Goal: Information Seeking & Learning: Learn about a topic

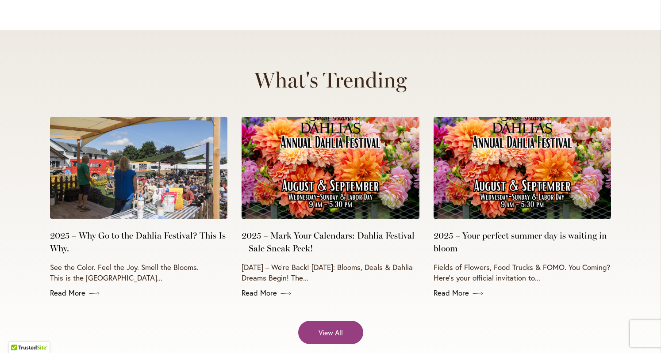
scroll to position [3479, 0]
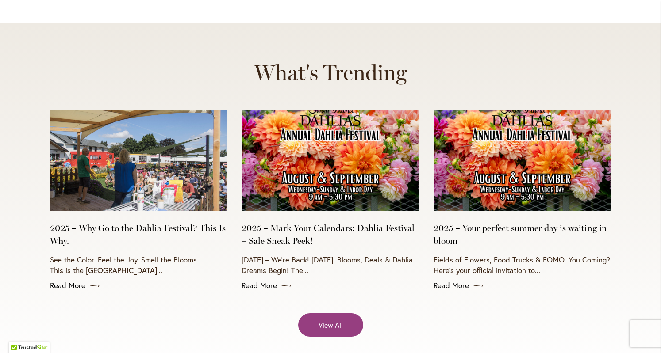
click at [349, 146] on img at bounding box center [330, 161] width 177 height 102
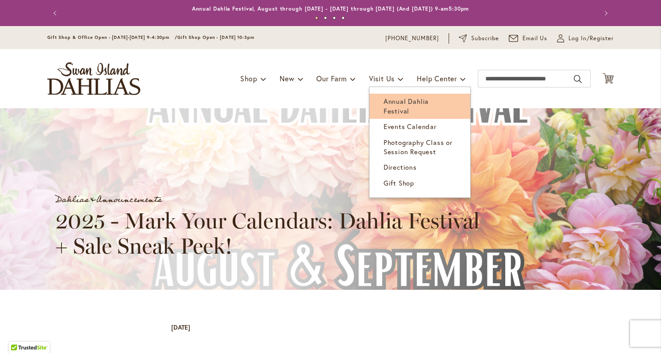
click at [384, 97] on span "Annual Dahlia Festival" at bounding box center [406, 106] width 45 height 18
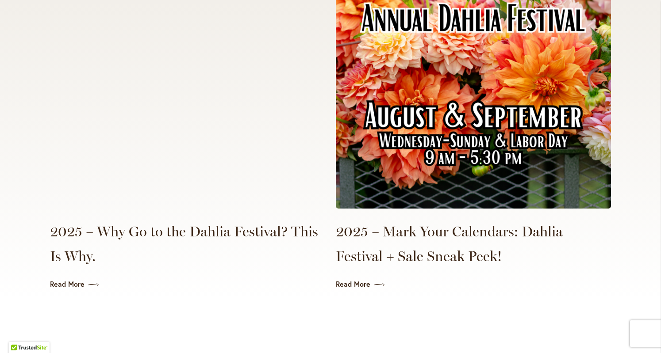
scroll to position [2042, 0]
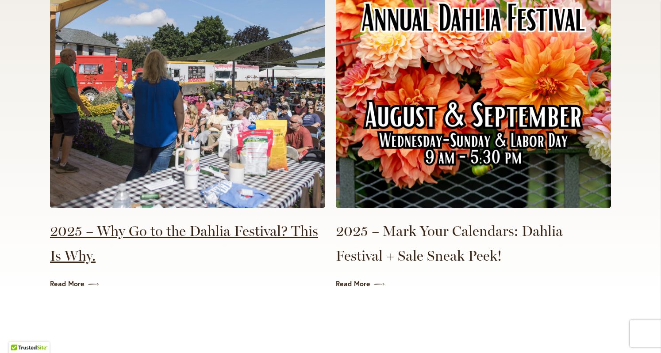
click at [251, 219] on link "2025 – Why Go to the Dahlia Festival? This Is Why." at bounding box center [187, 244] width 275 height 50
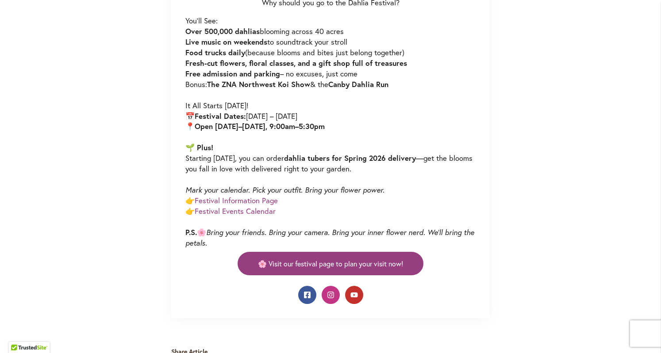
scroll to position [564, 0]
